Goal: Transaction & Acquisition: Purchase product/service

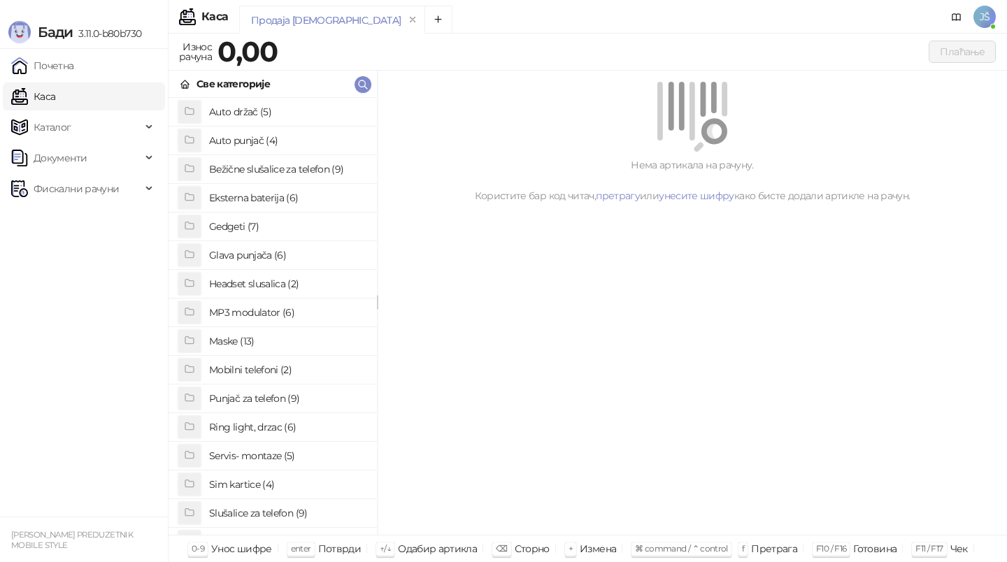
click at [260, 425] on h4 "Ring light, drzac (6)" at bounding box center [287, 427] width 157 height 22
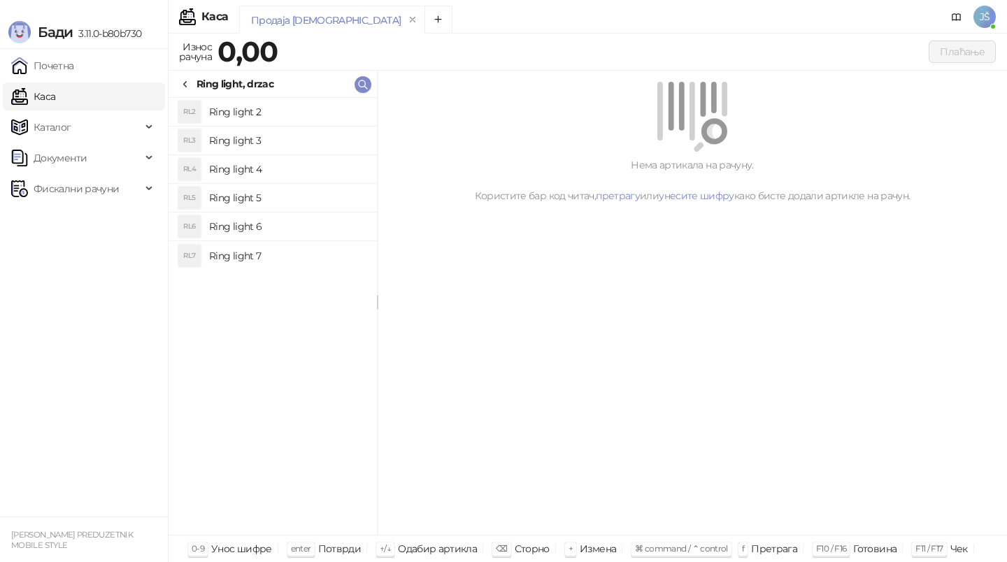
click at [287, 110] on h4 "Ring light 2" at bounding box center [287, 112] width 157 height 22
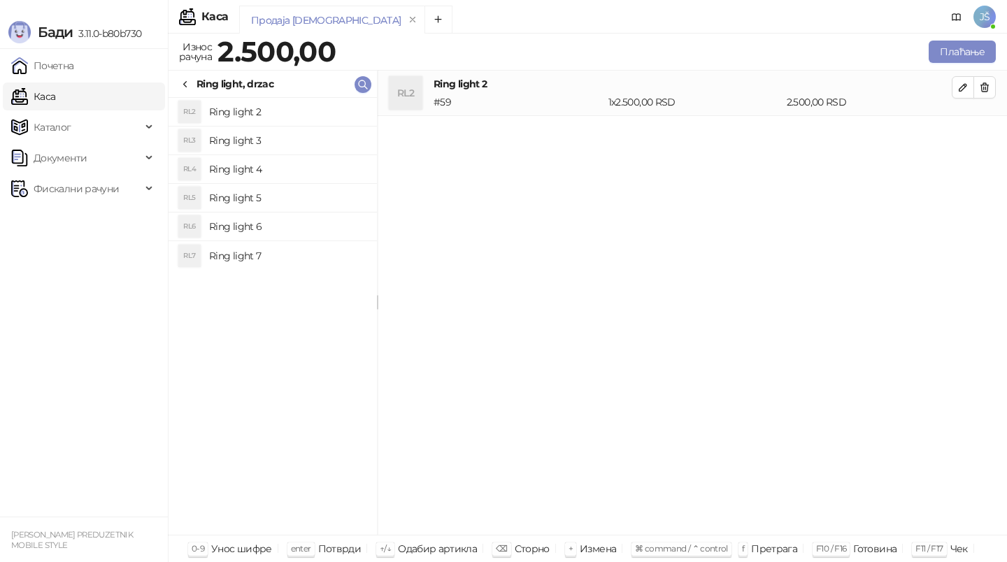
click at [294, 135] on h4 "Ring light 3" at bounding box center [287, 140] width 157 height 22
click at [298, 174] on h4 "Ring light 4" at bounding box center [287, 169] width 157 height 22
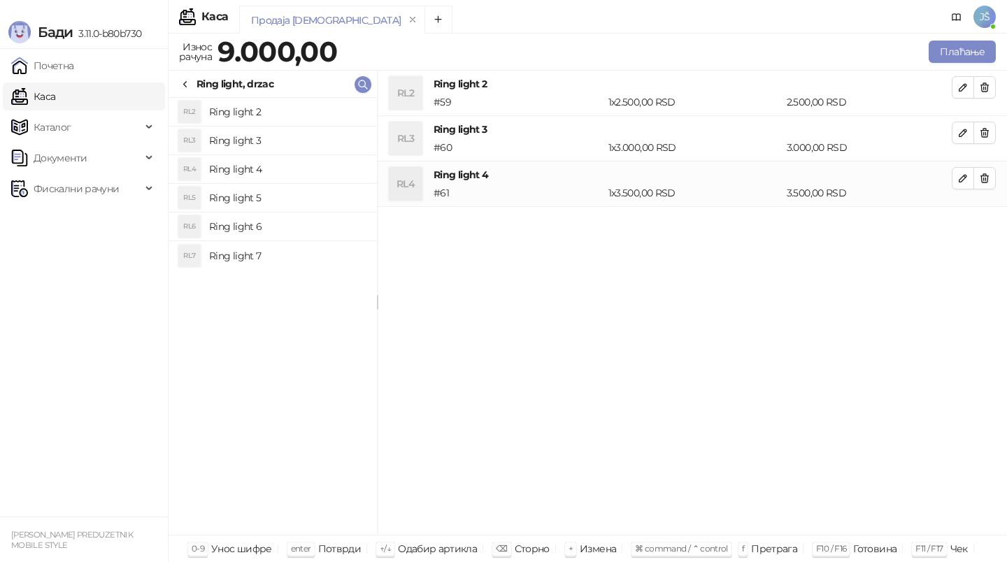
click at [341, 211] on li "RL5 Ring light 5" at bounding box center [273, 198] width 208 height 29
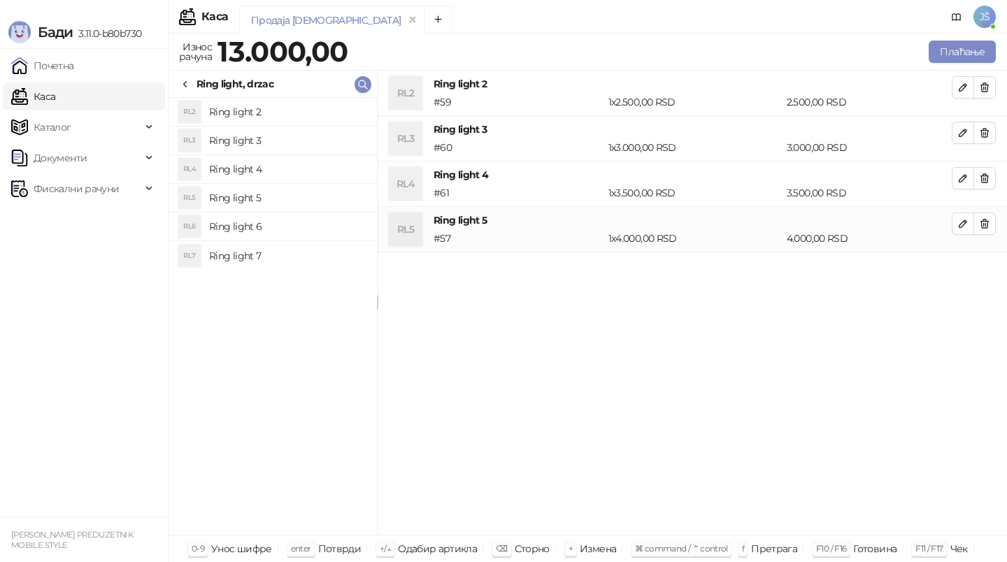
click at [334, 259] on h4 "Ring light 7" at bounding box center [287, 256] width 157 height 22
click at [985, 135] on icon "button" at bounding box center [985, 133] width 8 height 8
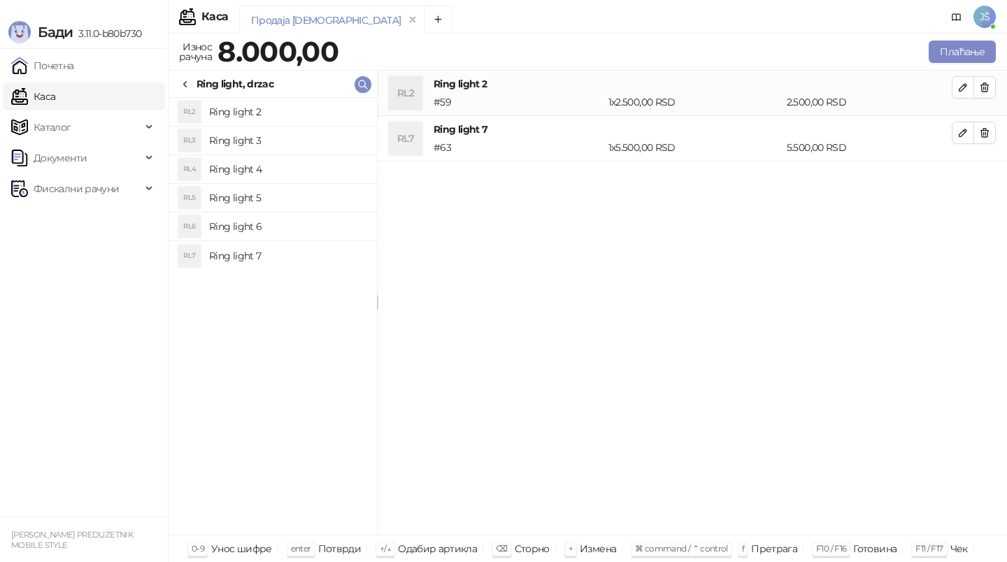
click at [985, 135] on icon "button" at bounding box center [985, 133] width 8 height 8
click at [194, 85] on div "Ring light, drzac" at bounding box center [227, 83] width 94 height 15
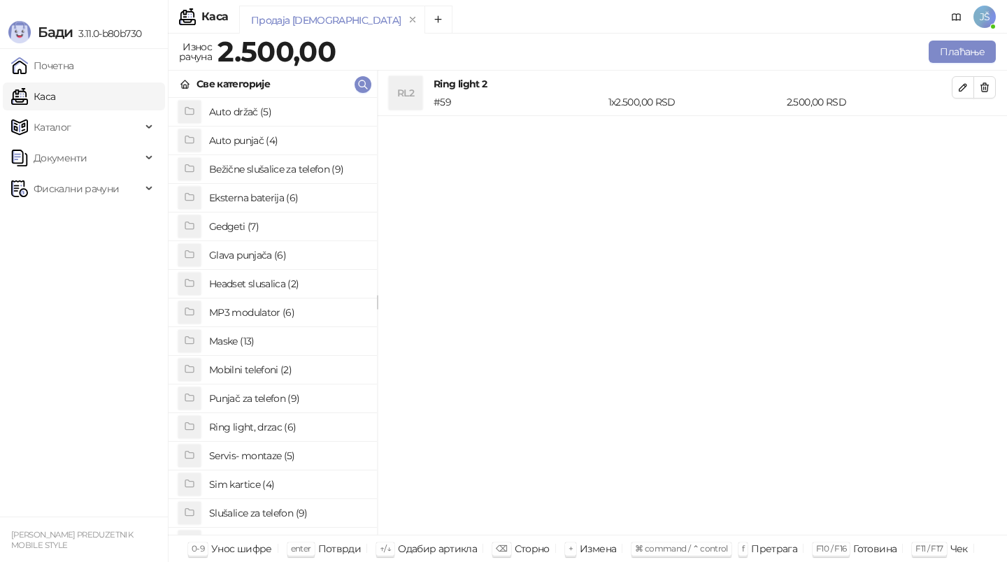
click at [255, 423] on h4 "Ring light, drzac (6)" at bounding box center [287, 427] width 157 height 22
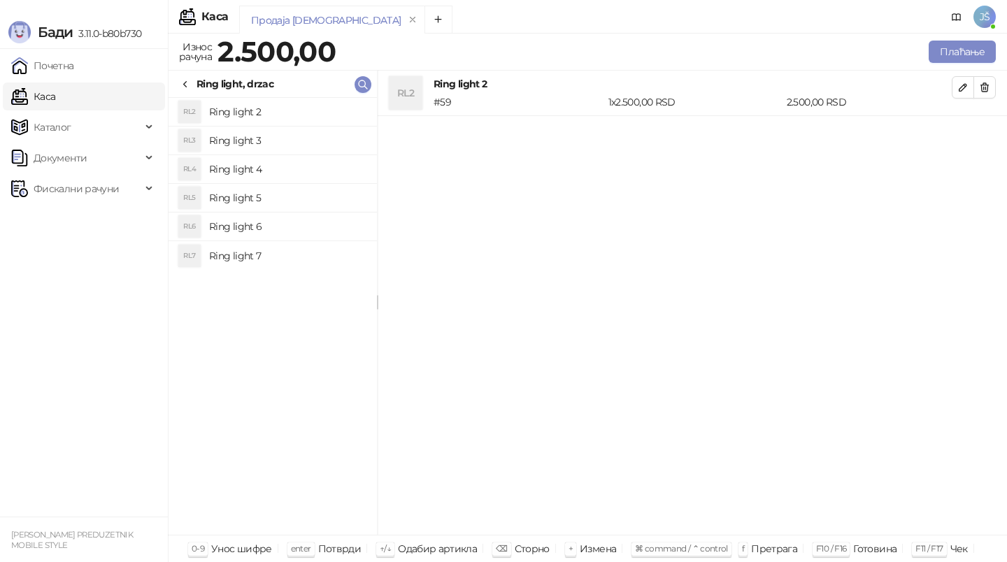
click at [297, 259] on h4 "Ring light 7" at bounding box center [287, 256] width 157 height 22
click at [300, 227] on h4 "Ring light 6" at bounding box center [287, 226] width 157 height 22
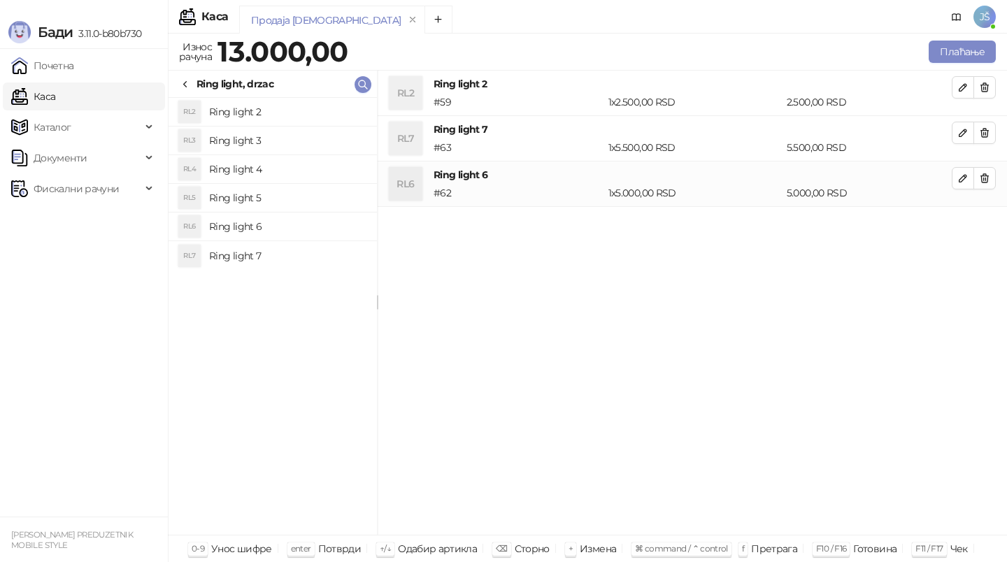
click at [301, 185] on li "RL5 Ring light 5" at bounding box center [273, 198] width 208 height 29
click at [308, 130] on h4 "Ring light 3" at bounding box center [287, 140] width 157 height 22
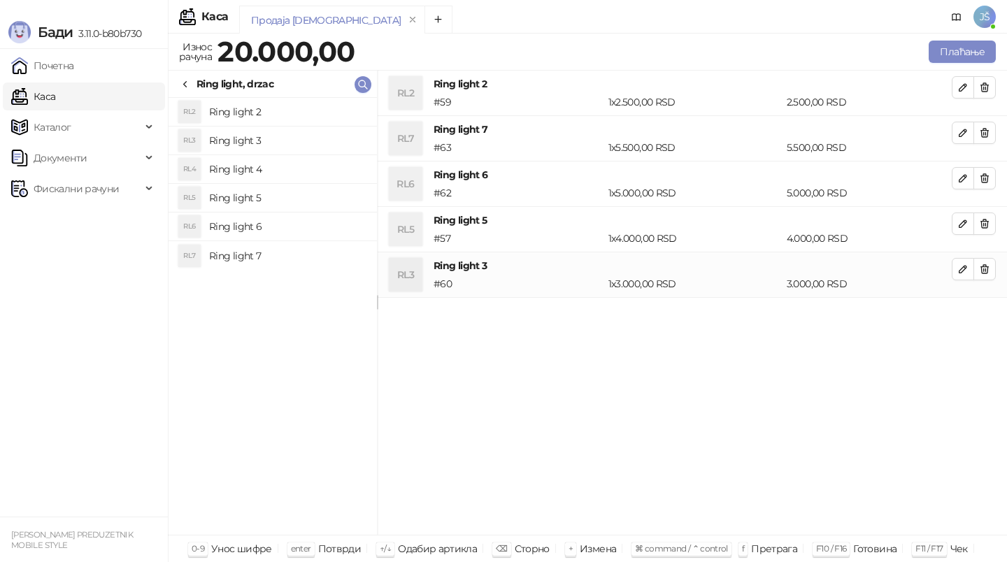
click at [315, 169] on h4 "Ring light 4" at bounding box center [287, 169] width 157 height 22
click at [320, 122] on h4 "Ring light 2" at bounding box center [287, 112] width 157 height 22
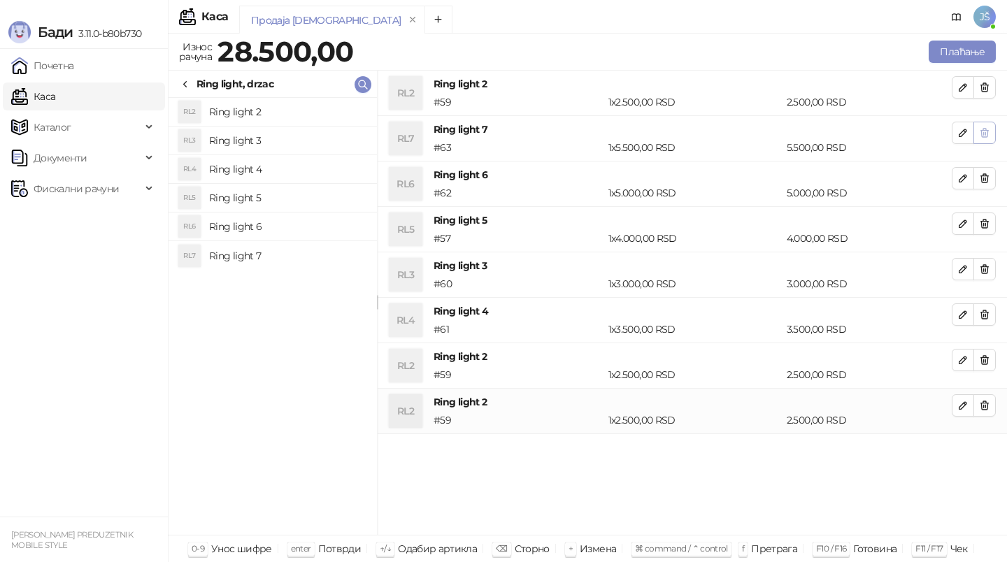
click at [986, 138] on icon "button" at bounding box center [984, 132] width 11 height 11
click at [986, 173] on icon "button" at bounding box center [984, 178] width 11 height 11
click at [986, 138] on icon "button" at bounding box center [984, 132] width 11 height 11
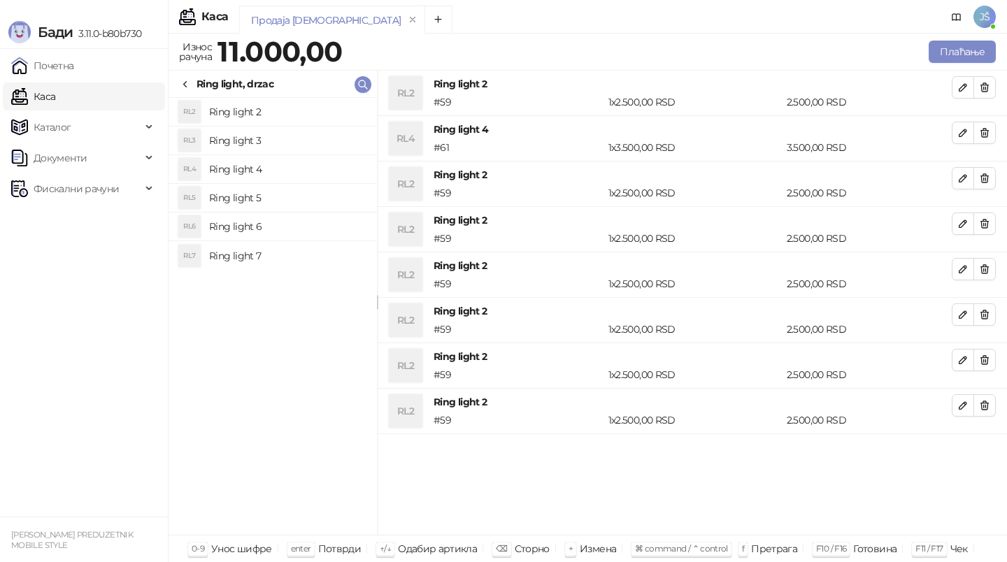
click at [986, 173] on icon "button" at bounding box center [984, 178] width 11 height 11
click at [986, 138] on icon "button" at bounding box center [984, 132] width 11 height 11
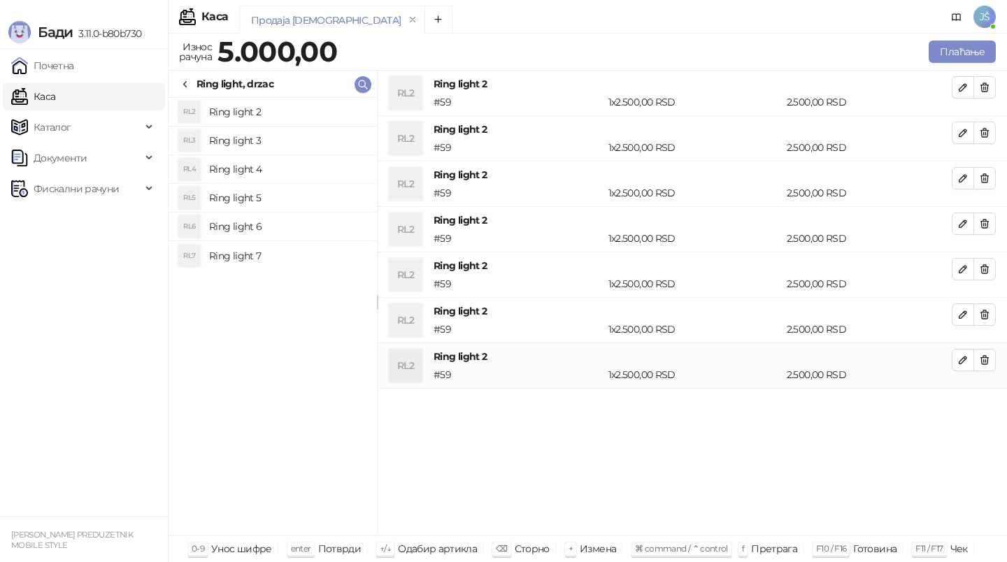
click at [986, 138] on icon "button" at bounding box center [984, 132] width 11 height 11
click at [988, 372] on li "RL2 Ring light 2 # 59 1 x 2.500,00 RSD 2.500,00 RSD" at bounding box center [692, 366] width 629 height 46
click at [988, 360] on icon "button" at bounding box center [985, 360] width 8 height 8
click at [983, 314] on icon "button" at bounding box center [985, 315] width 8 height 8
click at [989, 304] on button "button" at bounding box center [985, 315] width 22 height 22
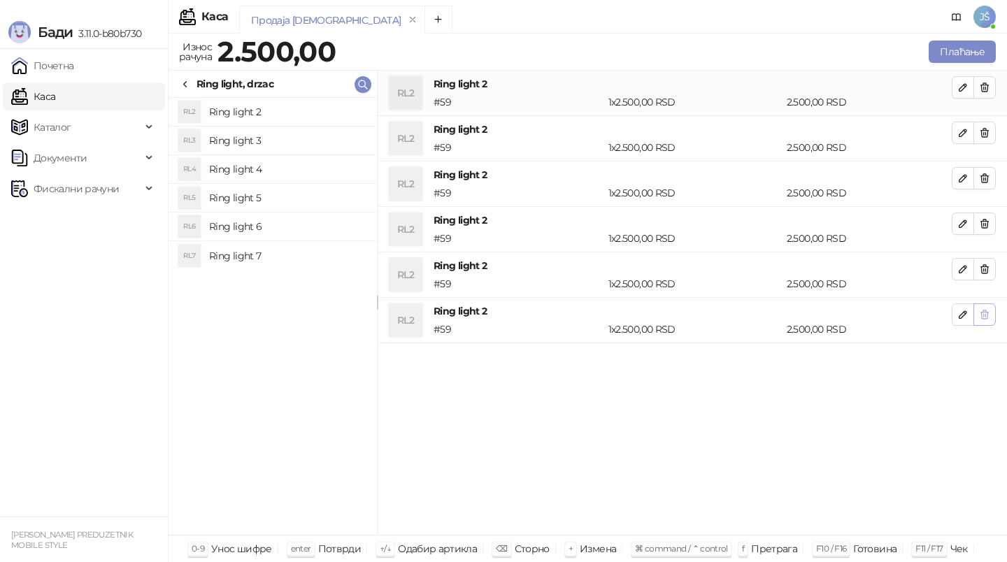
click at [990, 313] on button "button" at bounding box center [985, 315] width 22 height 22
click at [988, 278] on button "button" at bounding box center [985, 269] width 22 height 22
click at [991, 93] on button "button" at bounding box center [985, 87] width 22 height 22
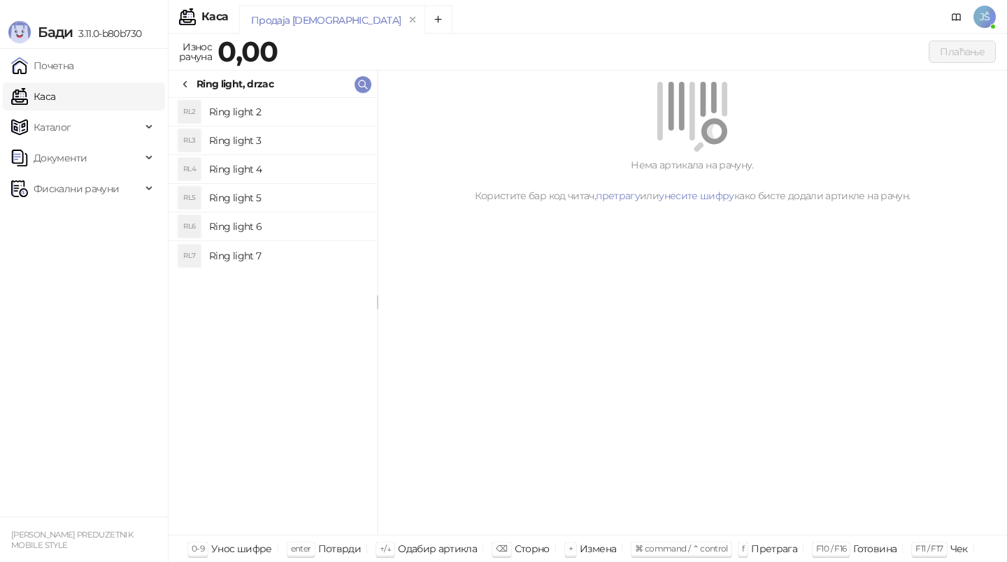
click at [991, 93] on div "Нема артикала на рачуну. Користите бар код читач, претрагу или унесите шифру ка…" at bounding box center [692, 143] width 629 height 144
click at [311, 107] on h4 "Ring light 2" at bounding box center [287, 112] width 157 height 22
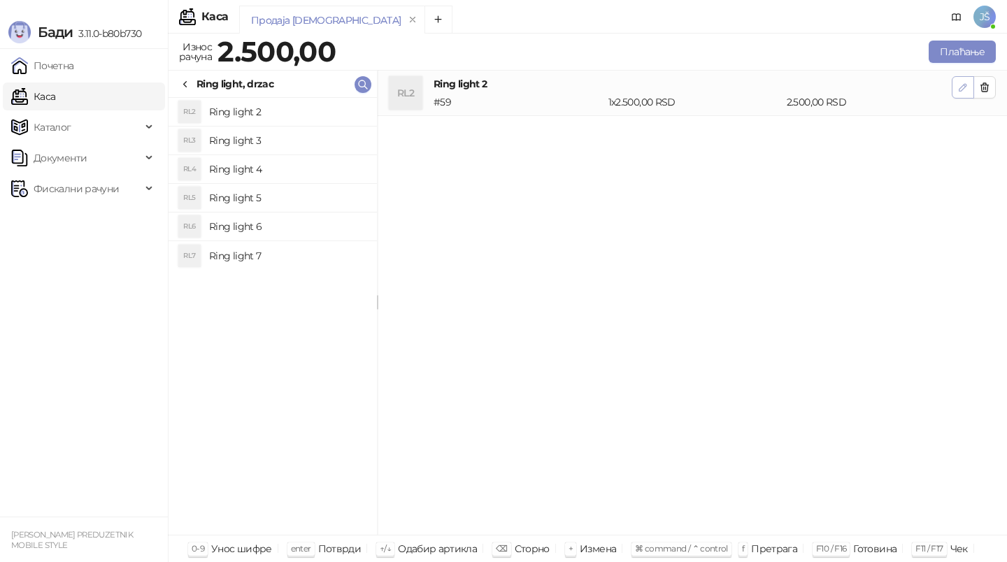
click at [963, 92] on icon "button" at bounding box center [962, 87] width 11 height 11
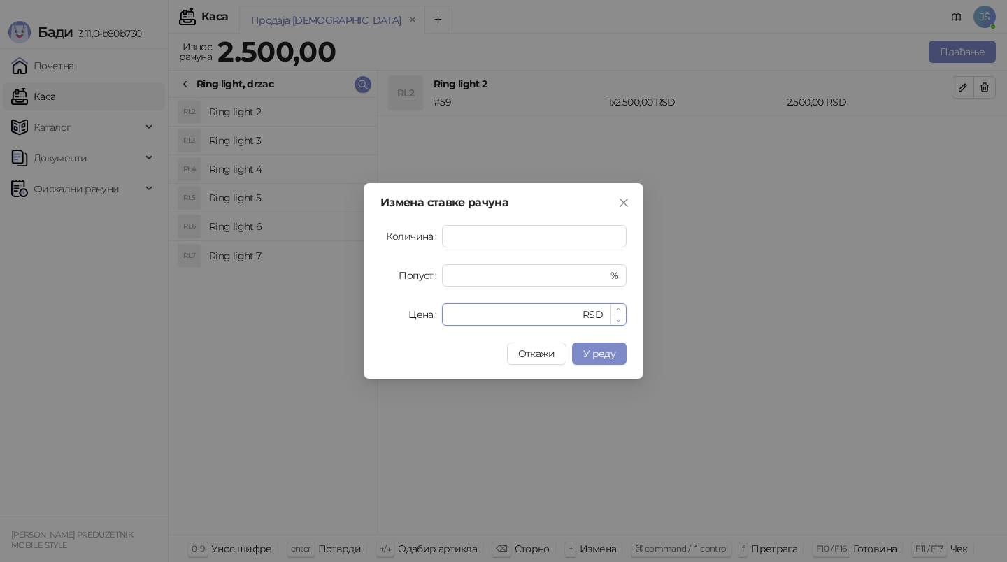
click at [567, 320] on input "****" at bounding box center [514, 314] width 129 height 21
type input "****"
click at [599, 358] on span "У реду" at bounding box center [599, 354] width 32 height 13
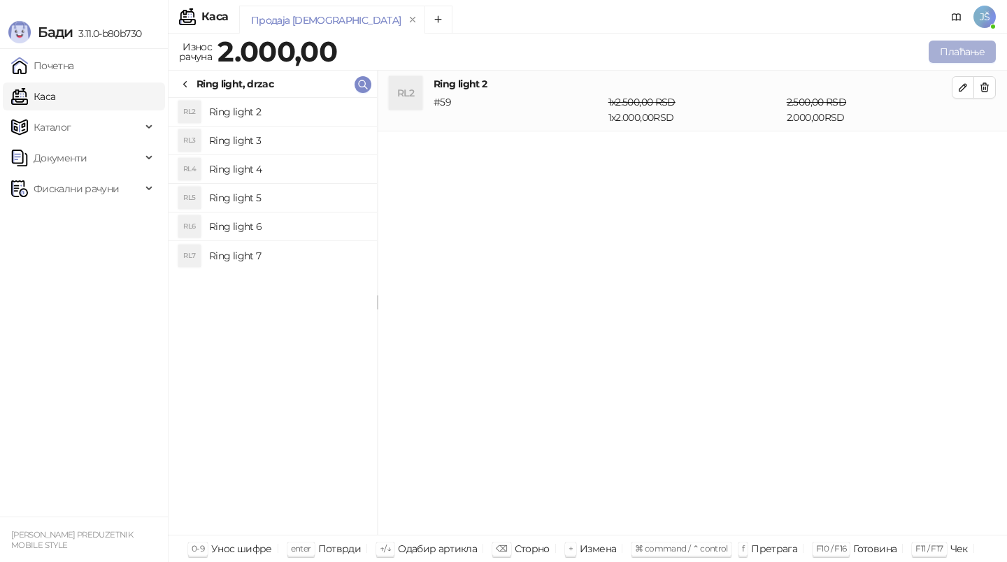
click at [969, 49] on button "Плаћање" at bounding box center [962, 52] width 67 height 22
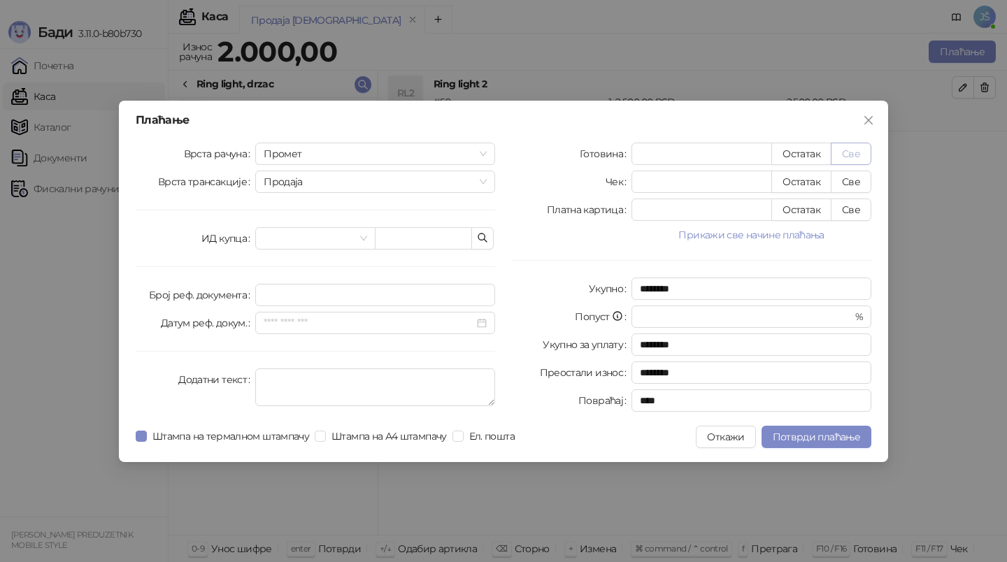
click at [856, 155] on button "Све" at bounding box center [851, 154] width 41 height 22
type input "****"
click at [801, 434] on span "Потврди плаћање" at bounding box center [816, 437] width 87 height 13
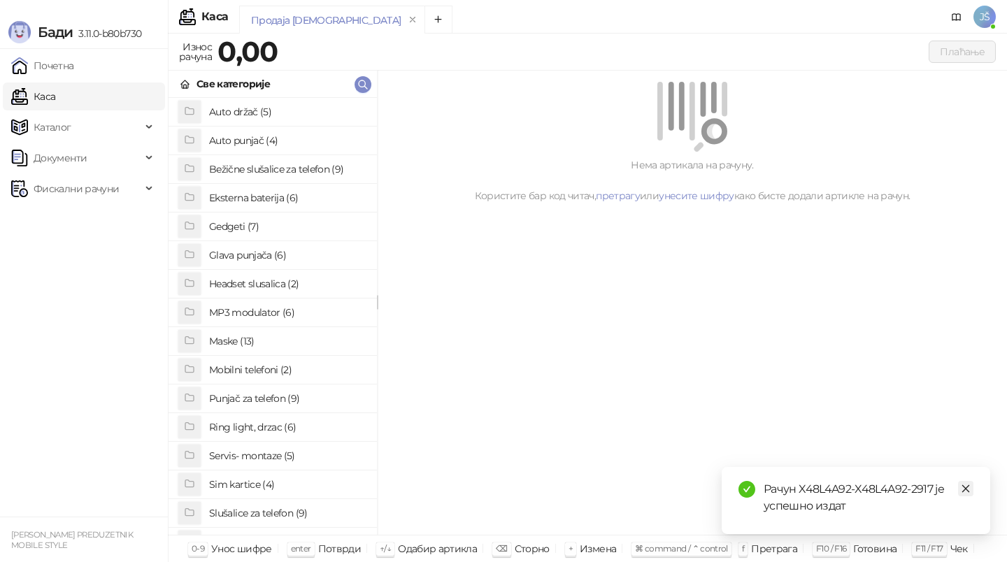
click at [967, 485] on icon "close" at bounding box center [966, 489] width 10 height 10
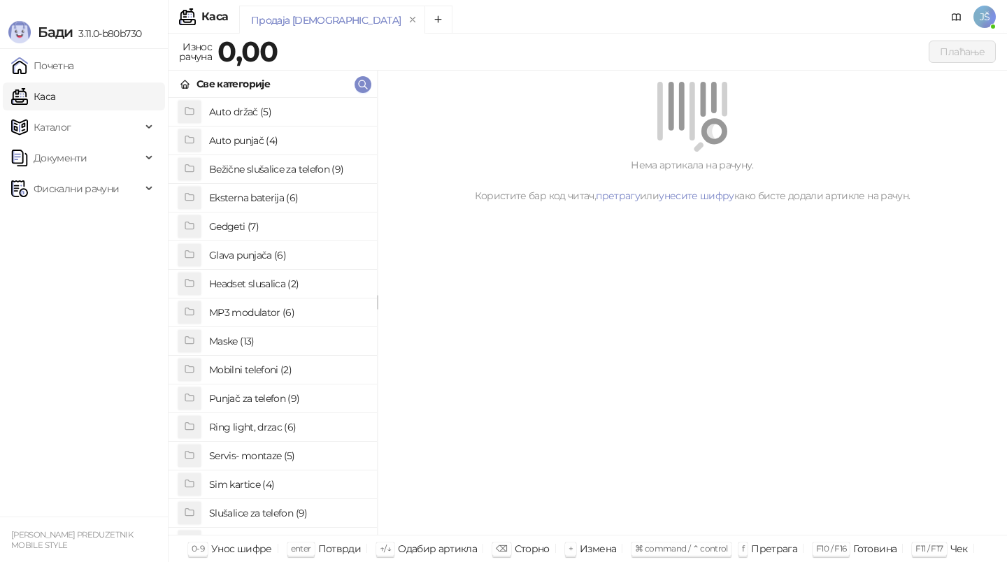
click at [246, 427] on h4 "Ring light, drzac (6)" at bounding box center [287, 427] width 157 height 22
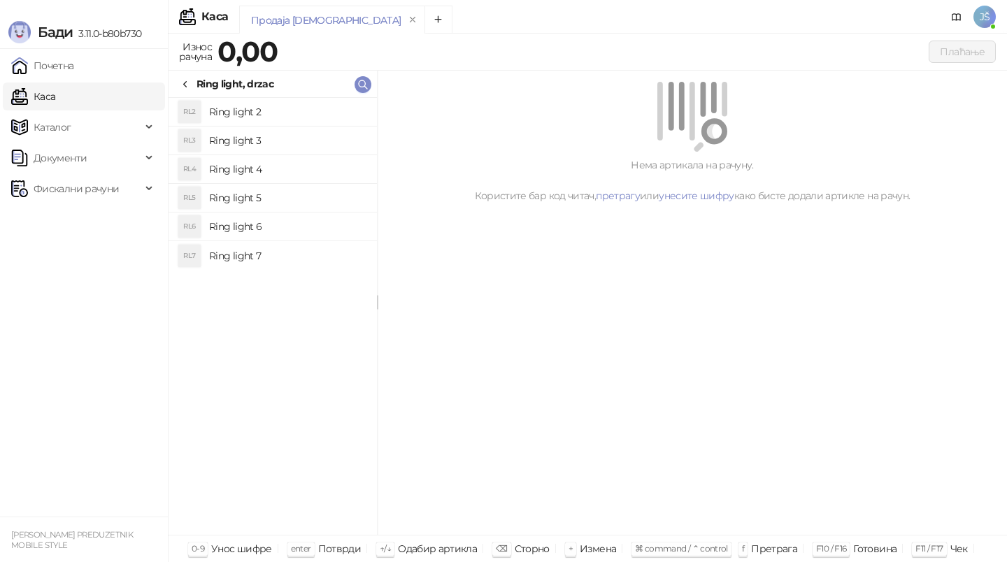
click at [208, 74] on div "Ring light, drzac" at bounding box center [273, 84] width 208 height 27
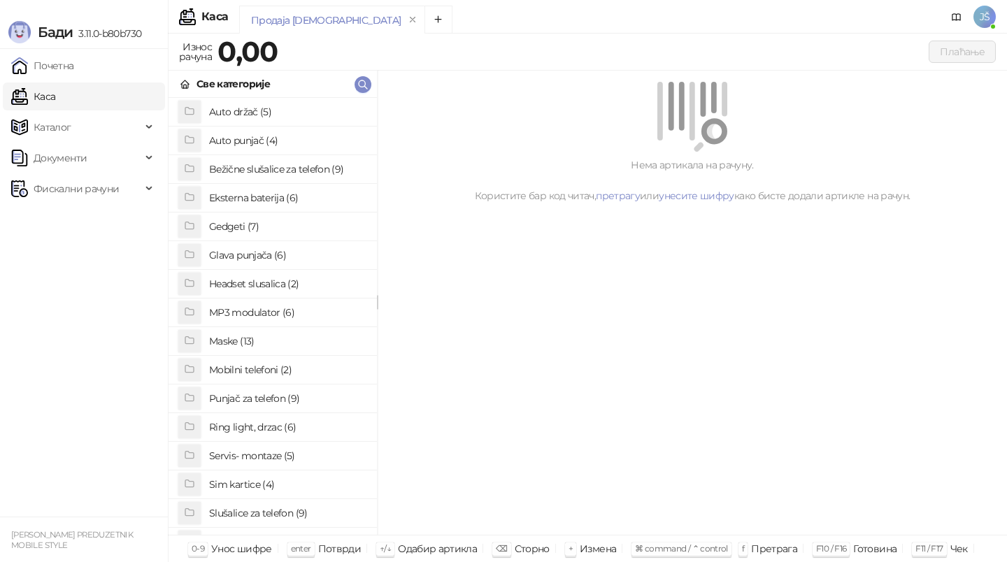
click at [248, 426] on h4 "Ring light, drzac (6)" at bounding box center [287, 427] width 157 height 22
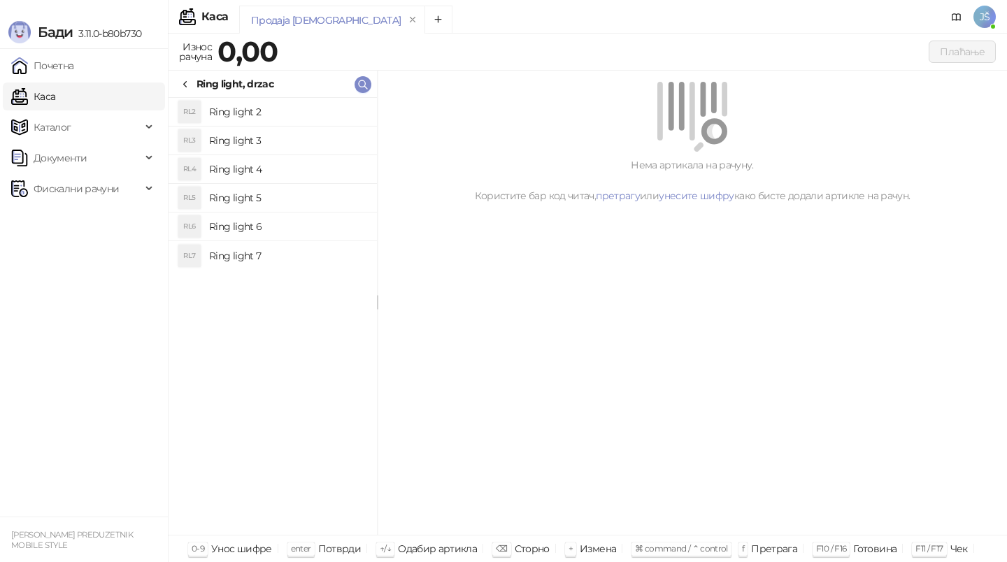
click at [264, 101] on h4 "Ring light 2" at bounding box center [287, 112] width 157 height 22
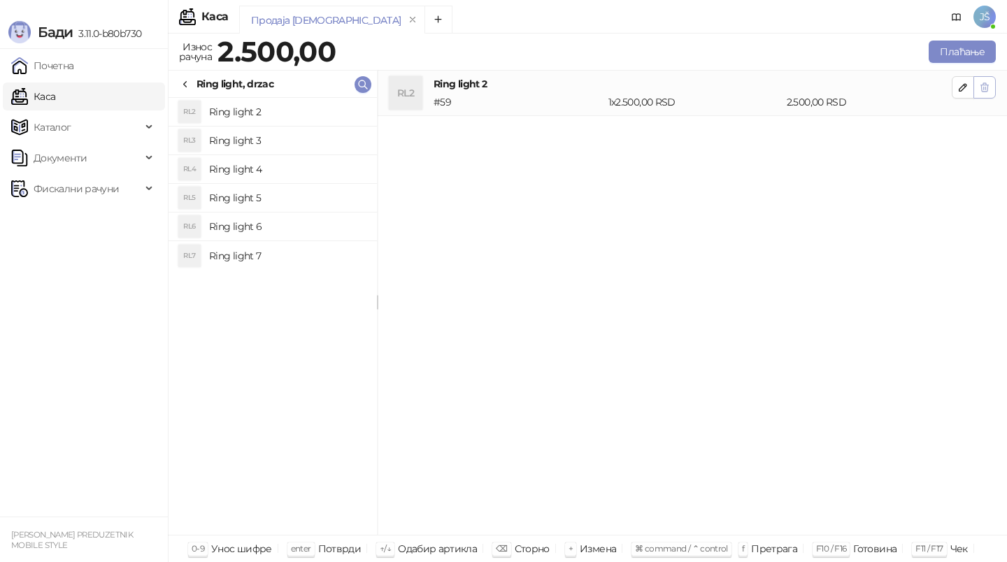
click at [984, 97] on button "button" at bounding box center [985, 87] width 22 height 22
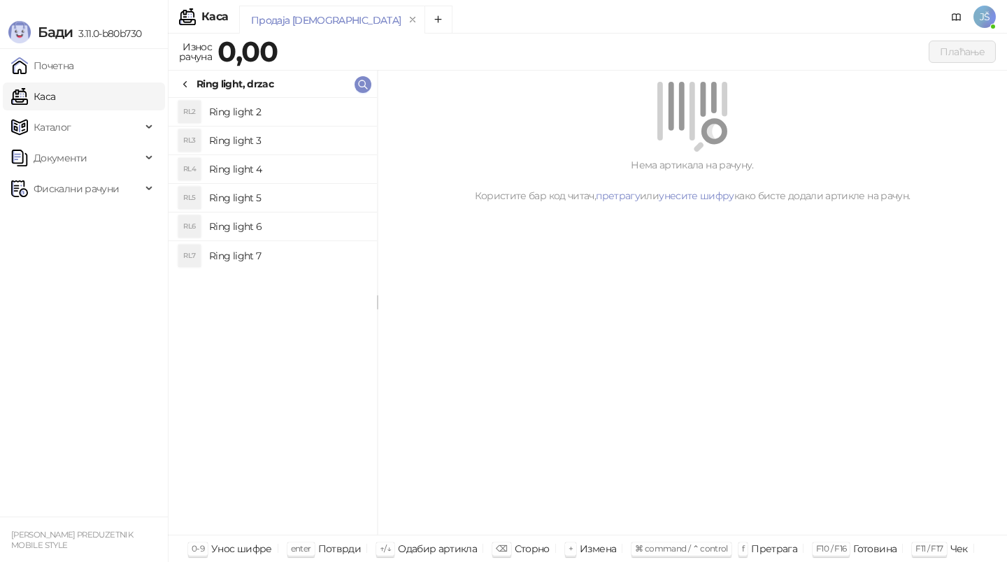
click at [187, 85] on icon at bounding box center [185, 84] width 11 height 11
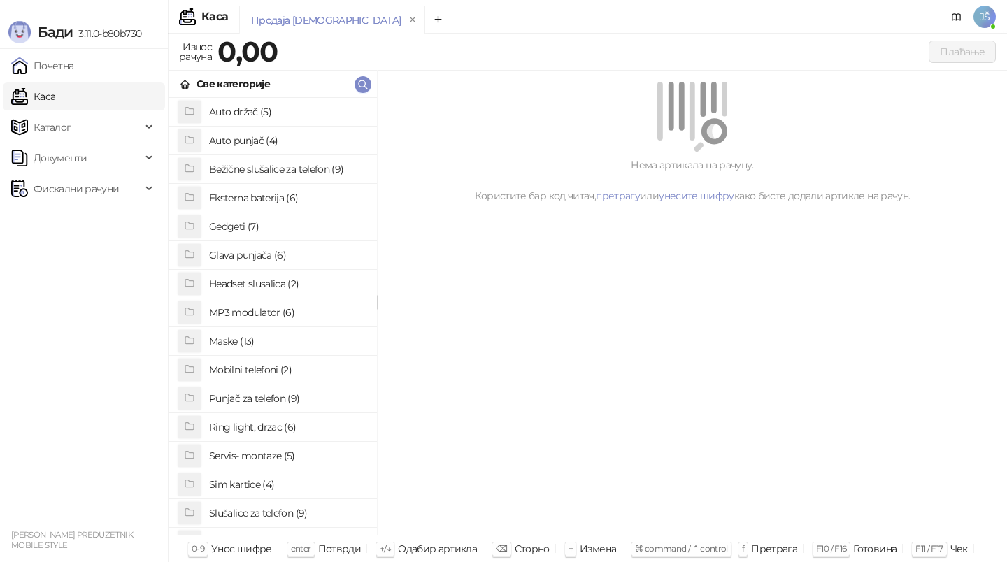
click at [248, 233] on h4 "Gedgeti (7)" at bounding box center [287, 226] width 157 height 22
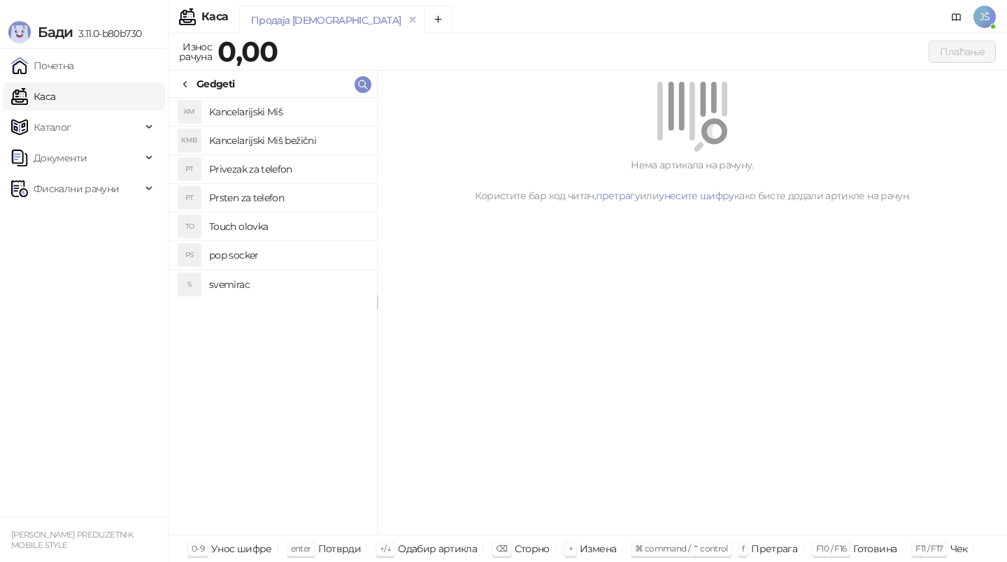
click at [266, 255] on h4 "pop socker" at bounding box center [287, 255] width 157 height 22
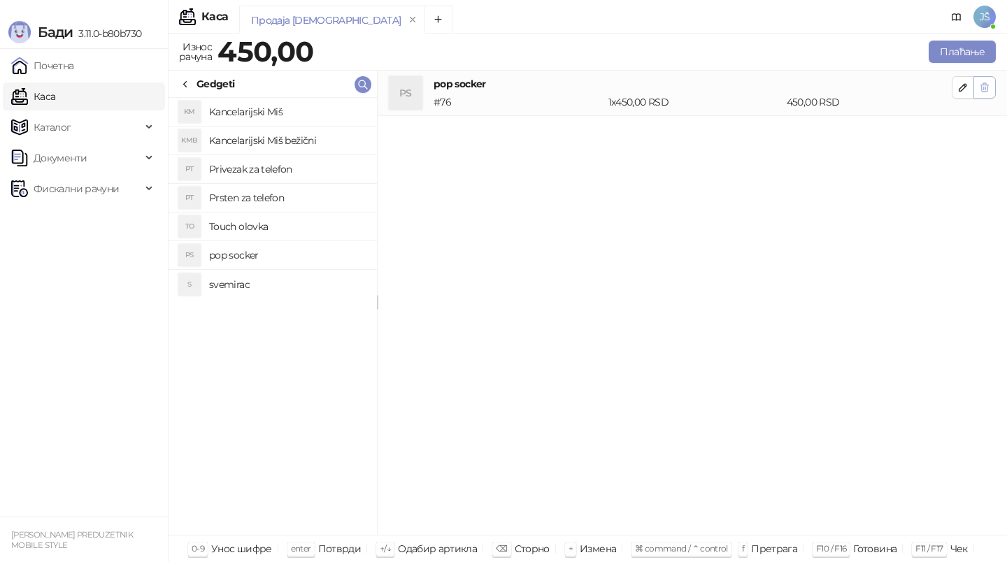
click at [989, 87] on icon "button" at bounding box center [984, 87] width 11 height 11
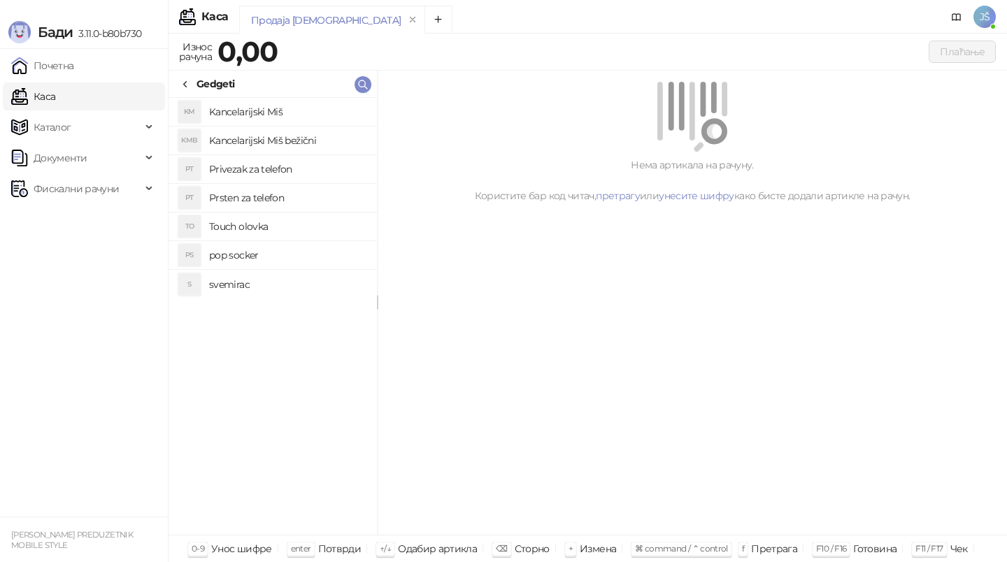
click at [192, 85] on div "Gedgeti" at bounding box center [207, 83] width 55 height 15
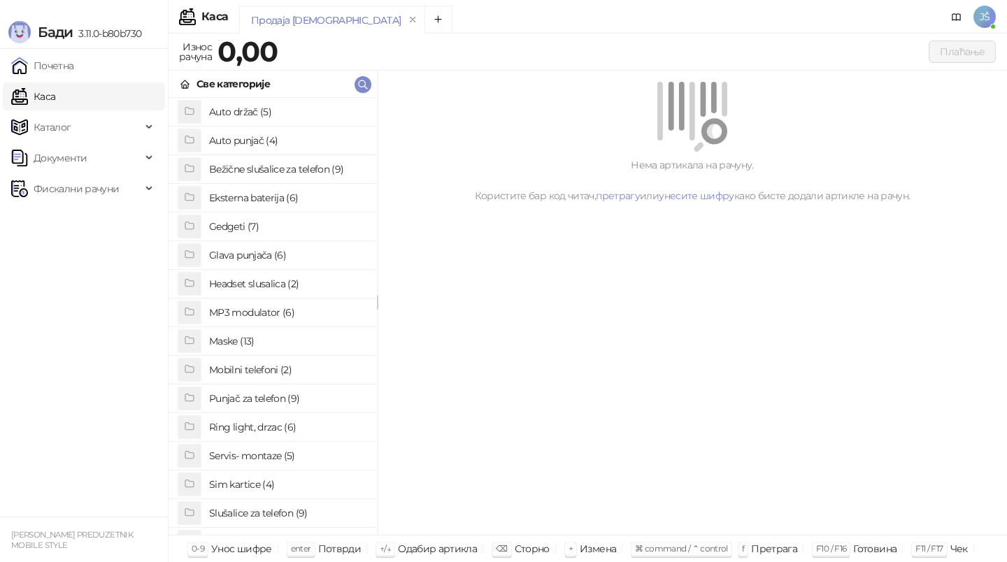
click at [268, 346] on h4 "Maske (13)" at bounding box center [287, 341] width 157 height 22
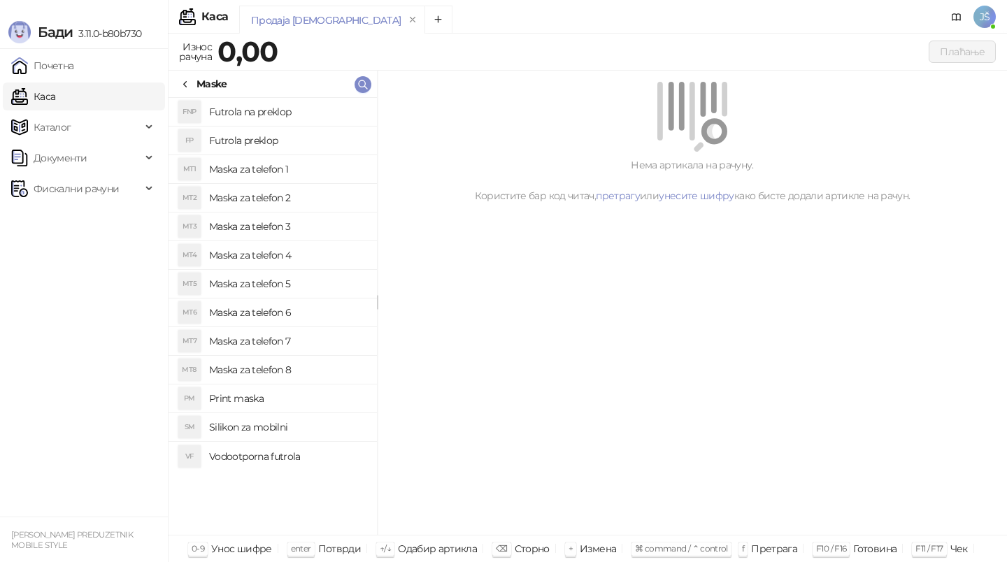
click at [311, 166] on h4 "Maska za telefon 1" at bounding box center [287, 169] width 157 height 22
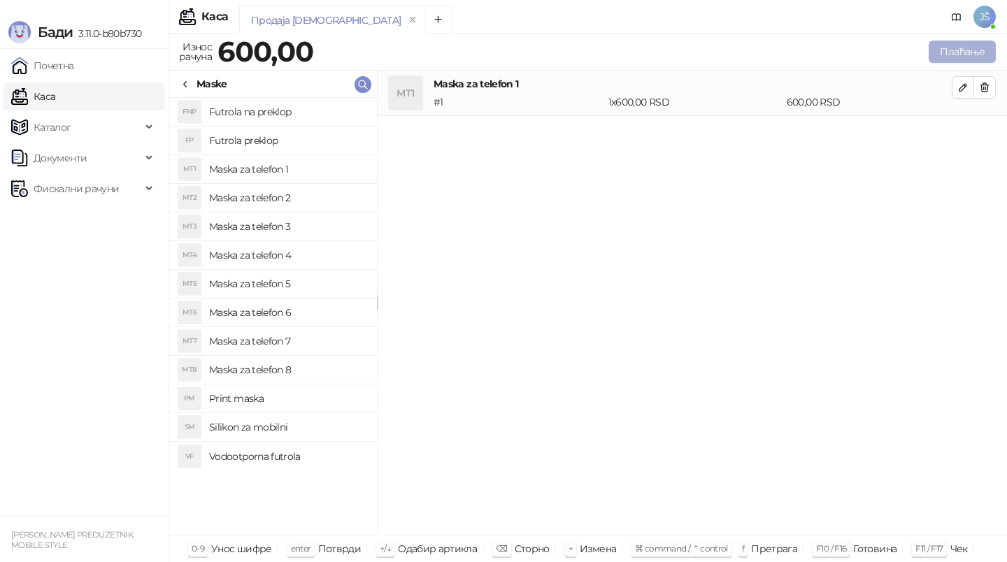
click at [937, 55] on button "Плаћање" at bounding box center [962, 52] width 67 height 22
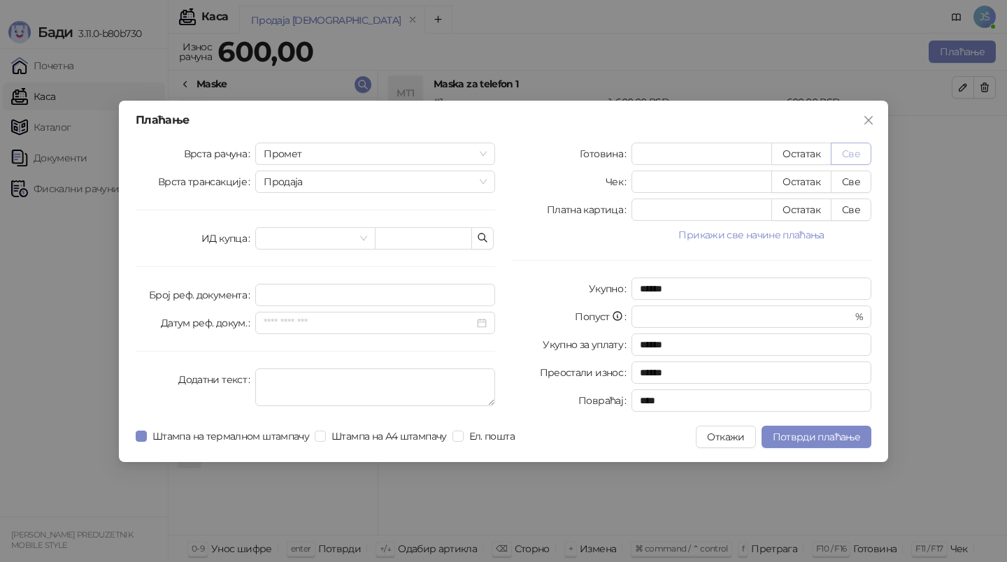
click at [850, 148] on button "Све" at bounding box center [851, 154] width 41 height 22
type input "***"
type input "****"
click at [832, 441] on span "Потврди плаћање" at bounding box center [816, 437] width 87 height 13
